Goal: Transaction & Acquisition: Purchase product/service

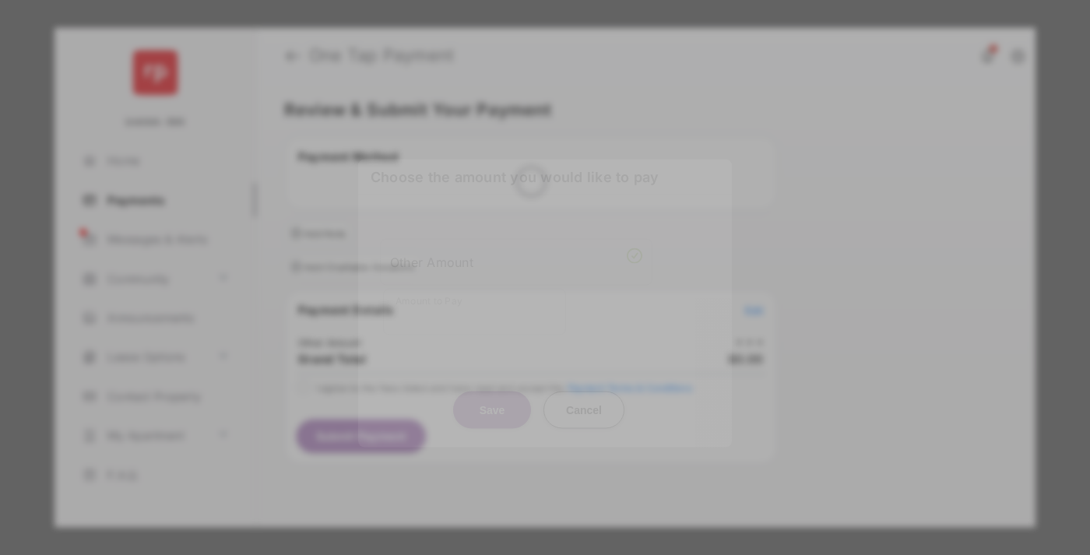
click at [516, 250] on div "Other Amount" at bounding box center [516, 261] width 252 height 26
type input "**"
click at [492, 391] on button "Save" at bounding box center [492, 409] width 78 height 37
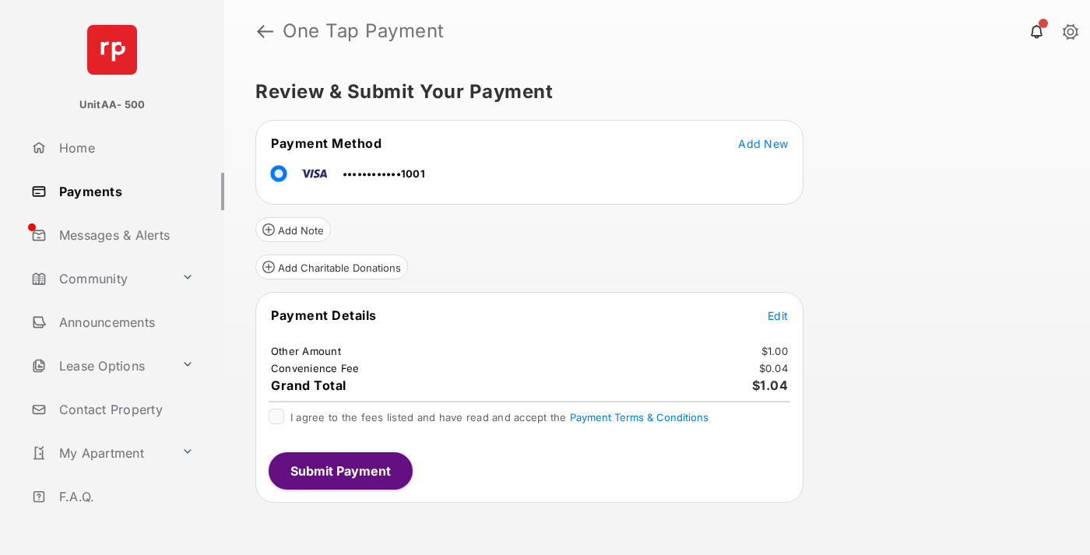
click at [778, 315] on span "Edit" at bounding box center [778, 315] width 20 height 13
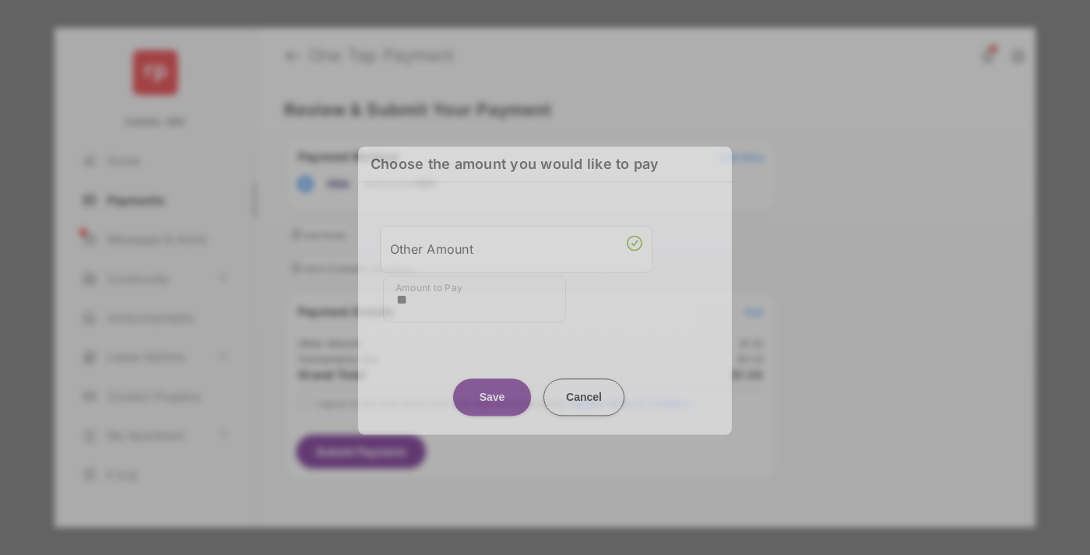
click at [492, 386] on button "Save" at bounding box center [492, 397] width 78 height 37
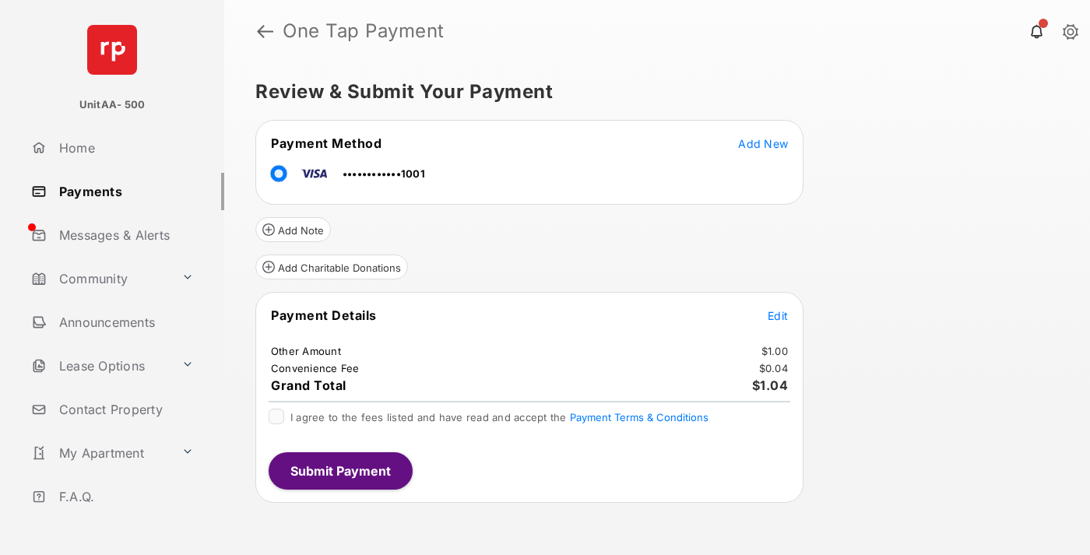
click at [340, 470] on button "Submit Payment" at bounding box center [341, 471] width 144 height 37
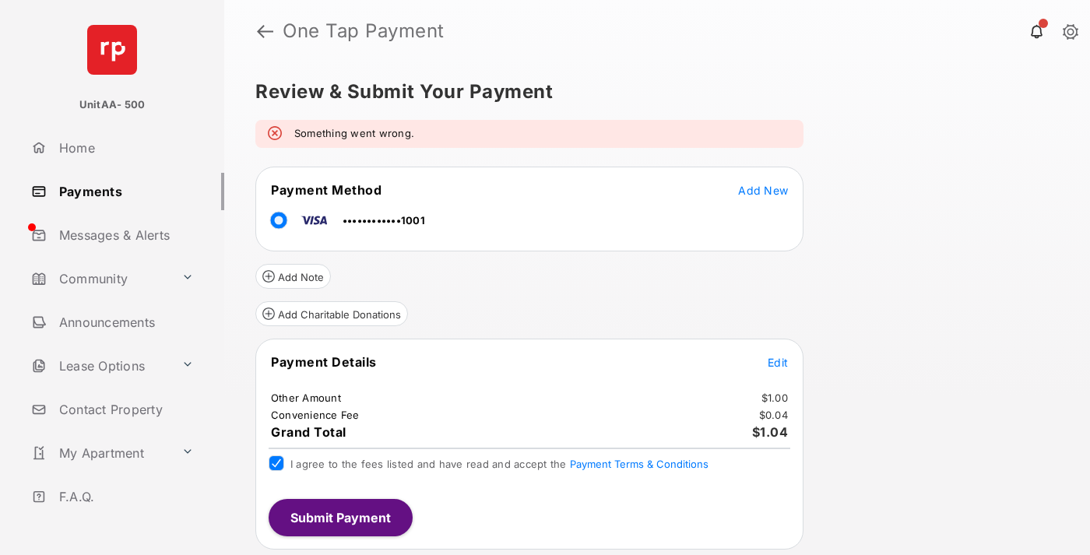
click at [121, 191] on link "Payments" at bounding box center [124, 191] width 199 height 37
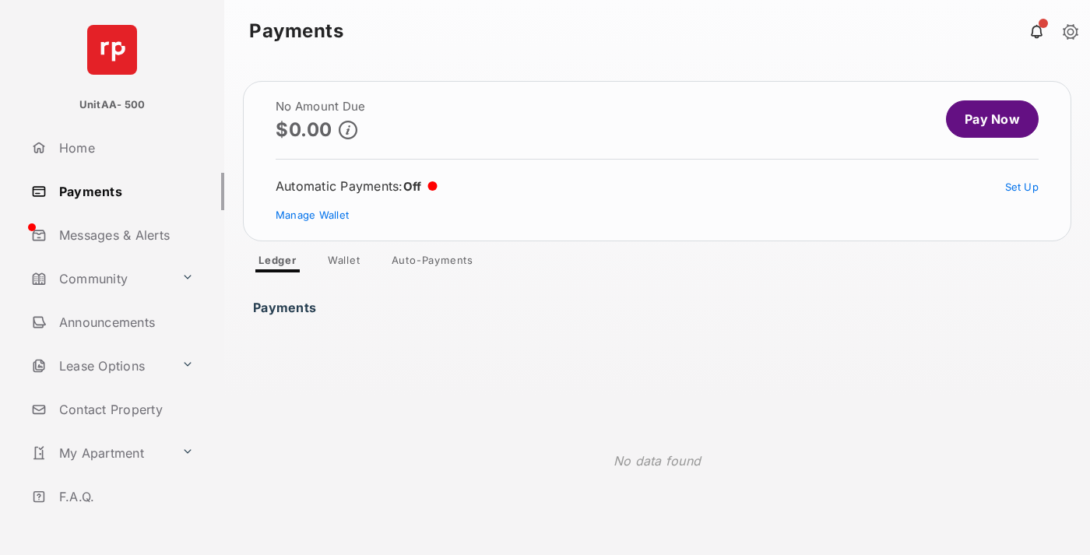
click at [986, 119] on link "Pay Now" at bounding box center [992, 118] width 93 height 37
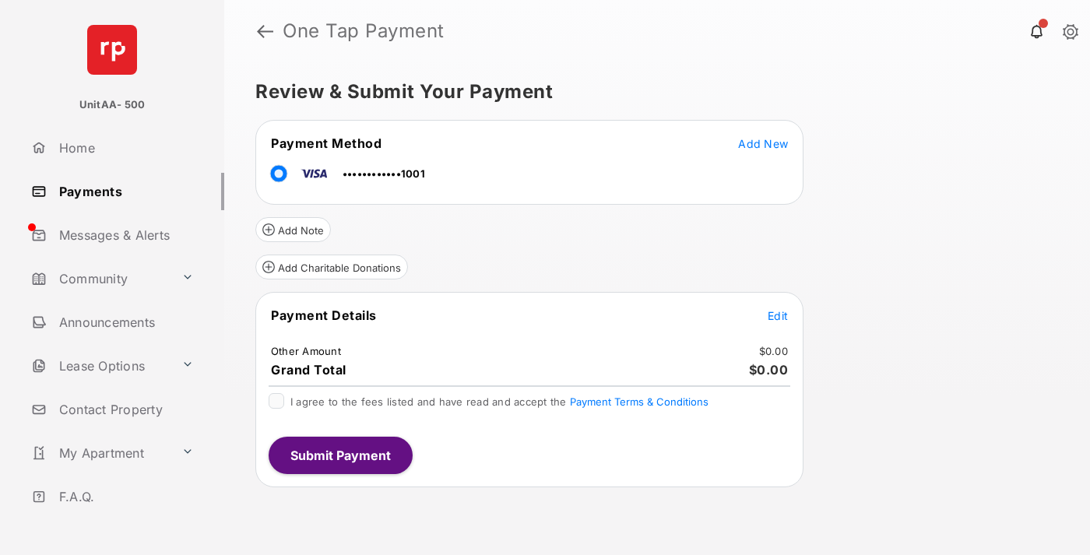
click at [778, 315] on span "Edit" at bounding box center [778, 315] width 20 height 13
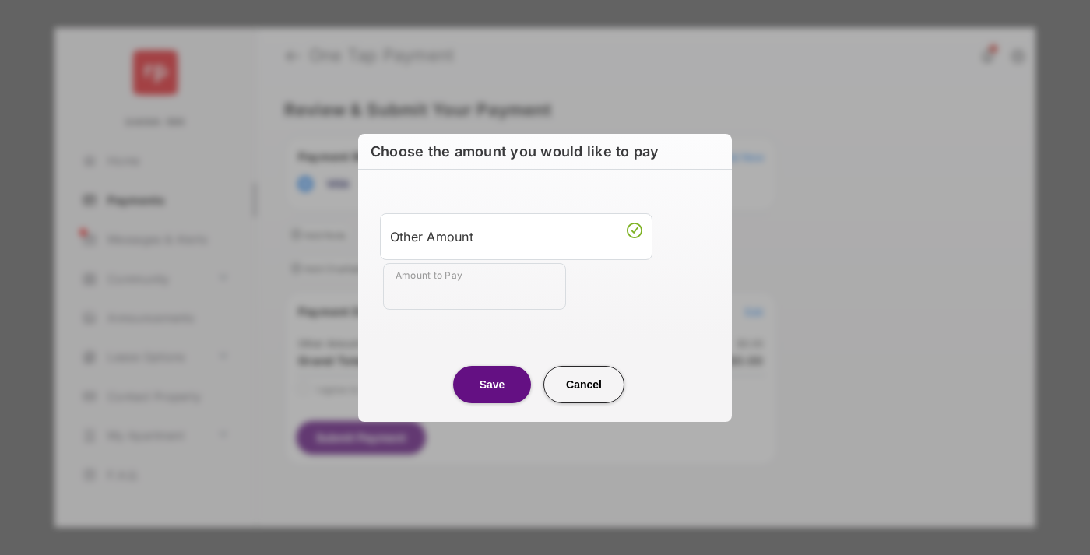
click at [516, 236] on div "Other Amount" at bounding box center [516, 236] width 252 height 26
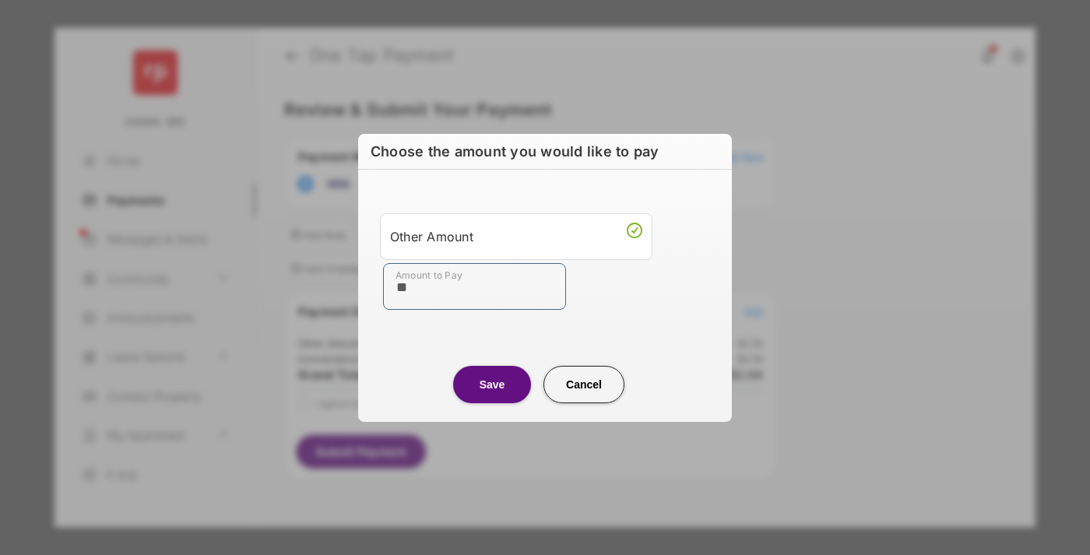
type input "**"
click at [492, 384] on button "Save" at bounding box center [492, 384] width 78 height 37
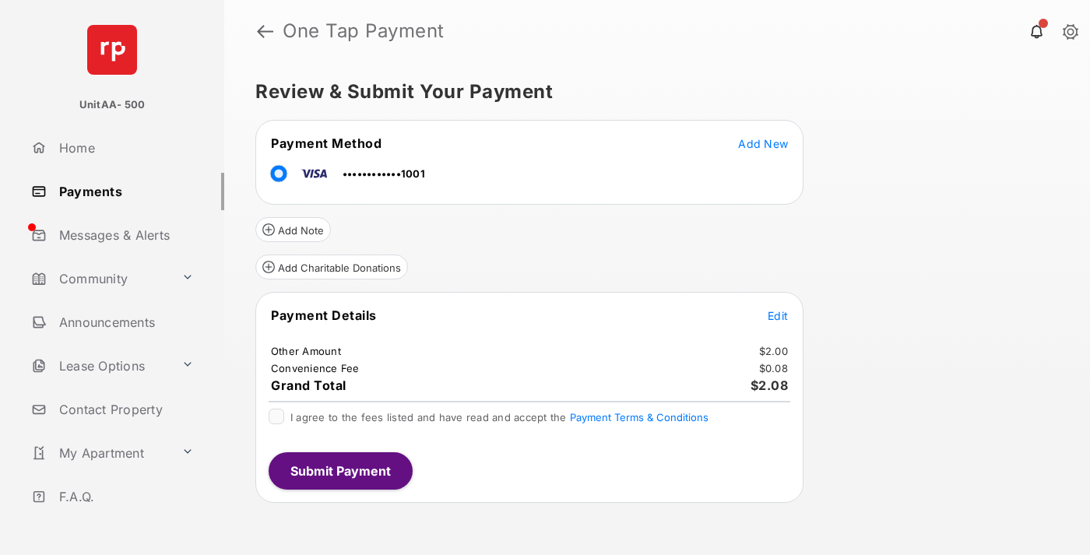
click at [778, 315] on span "Edit" at bounding box center [778, 315] width 20 height 13
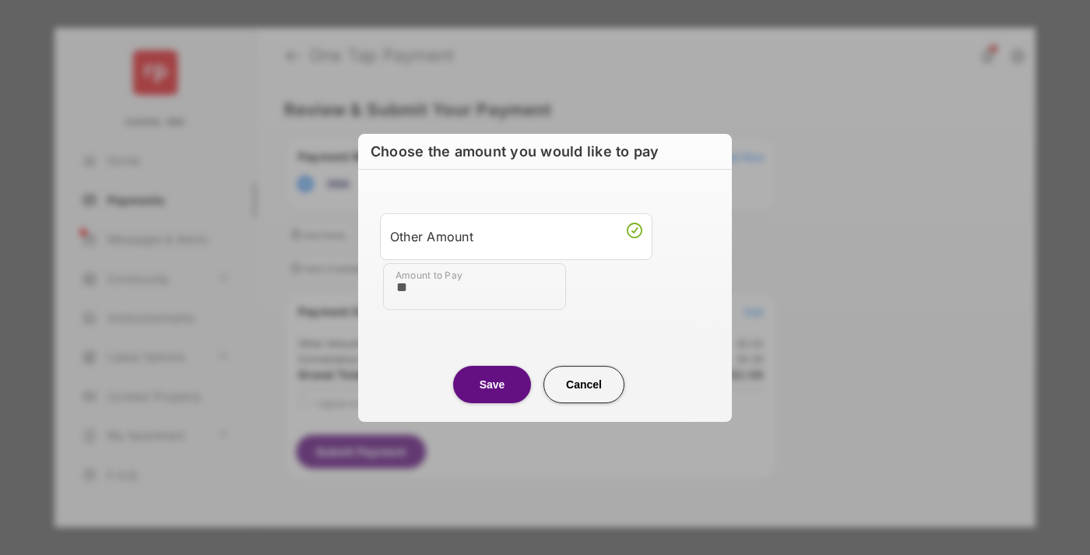
click at [492, 384] on button "Save" at bounding box center [492, 384] width 78 height 37
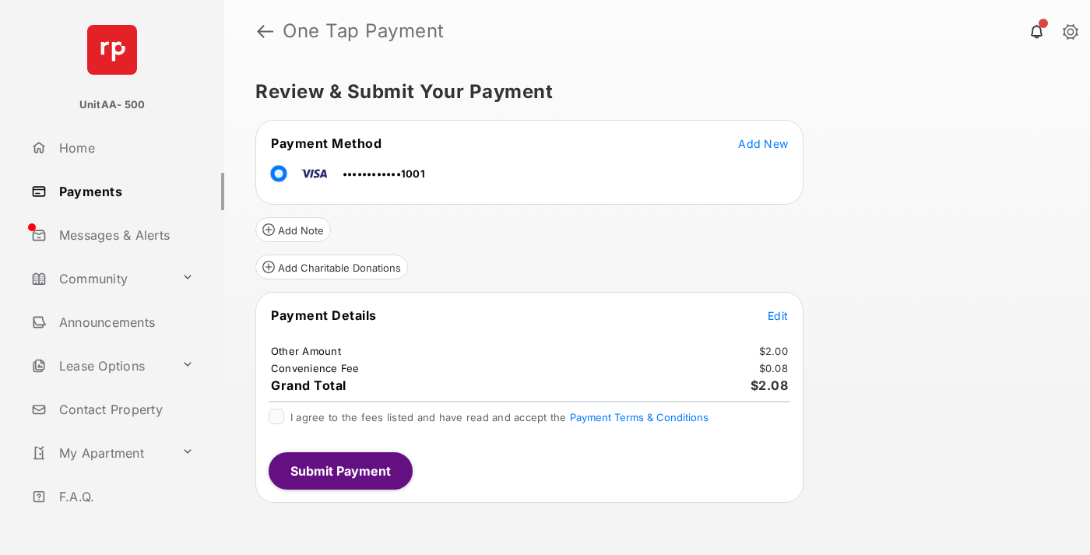
click at [340, 470] on button "Submit Payment" at bounding box center [341, 471] width 144 height 37
